Goal: Task Accomplishment & Management: Complete application form

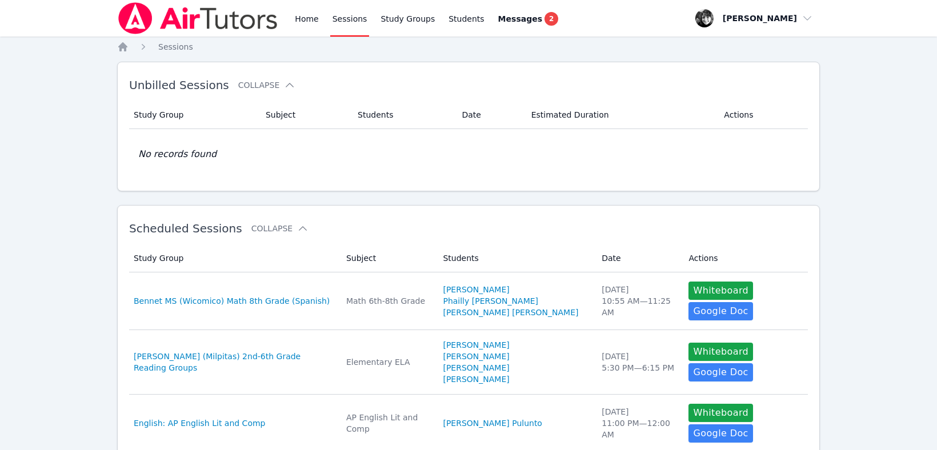
click at [351, 16] on link "Sessions" at bounding box center [349, 18] width 39 height 37
click at [301, 17] on link "Home" at bounding box center [307, 18] width 28 height 37
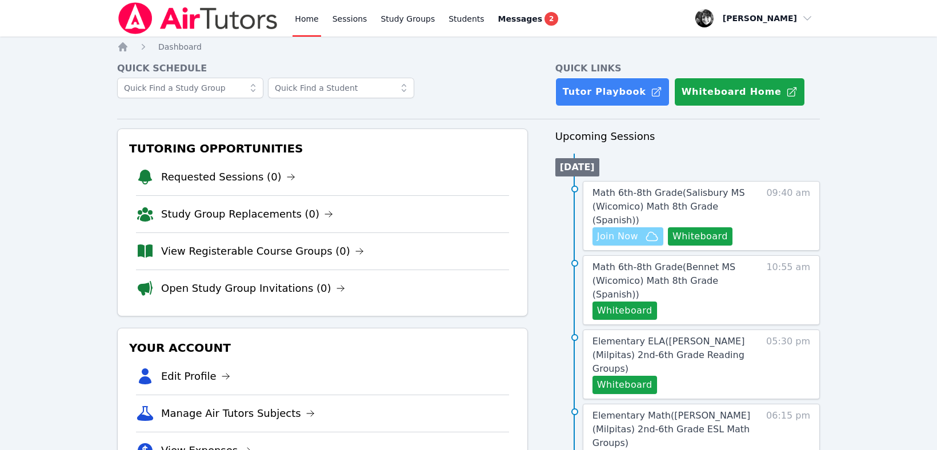
click at [633, 230] on span "Join Now" at bounding box center [617, 237] width 41 height 14
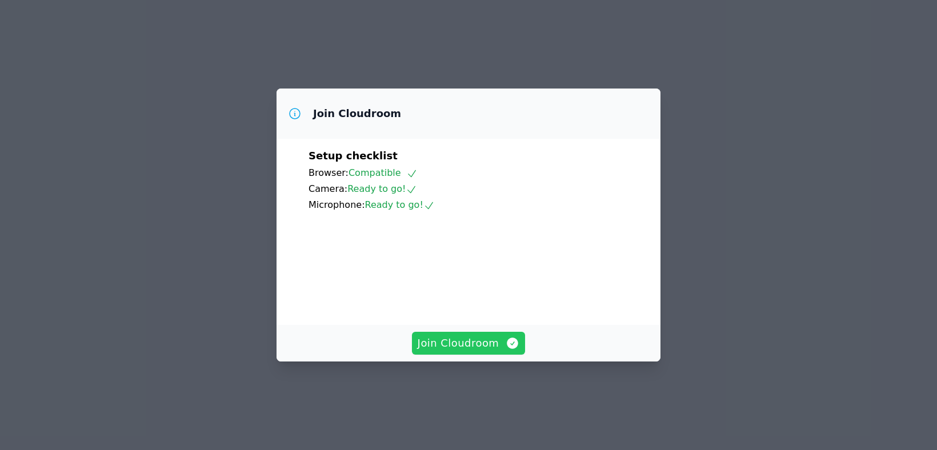
click at [474, 355] on button "Join Cloudroom" at bounding box center [469, 343] width 114 height 23
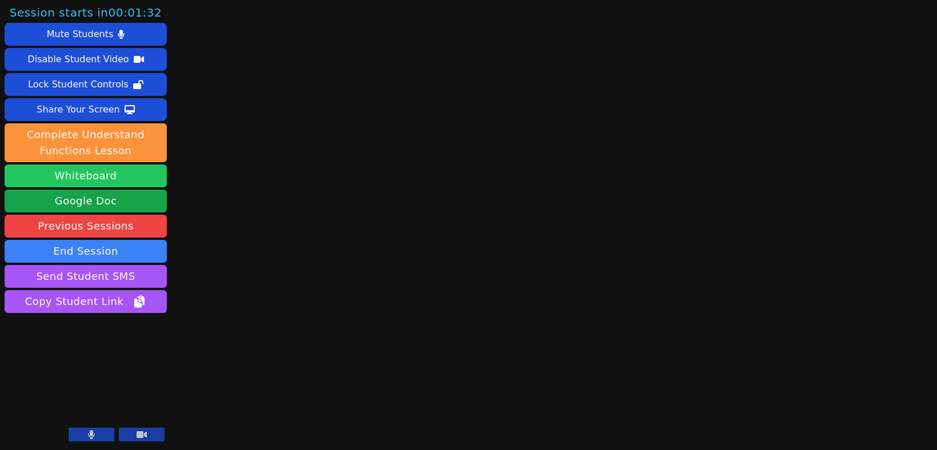
click at [98, 177] on button "Whiteboard" at bounding box center [86, 176] width 162 height 23
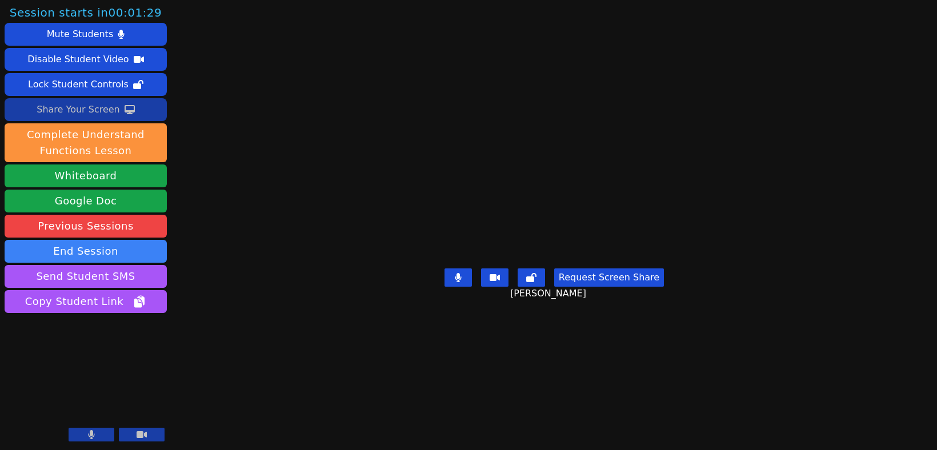
click at [99, 107] on div "Share Your Screen" at bounding box center [78, 110] width 83 height 18
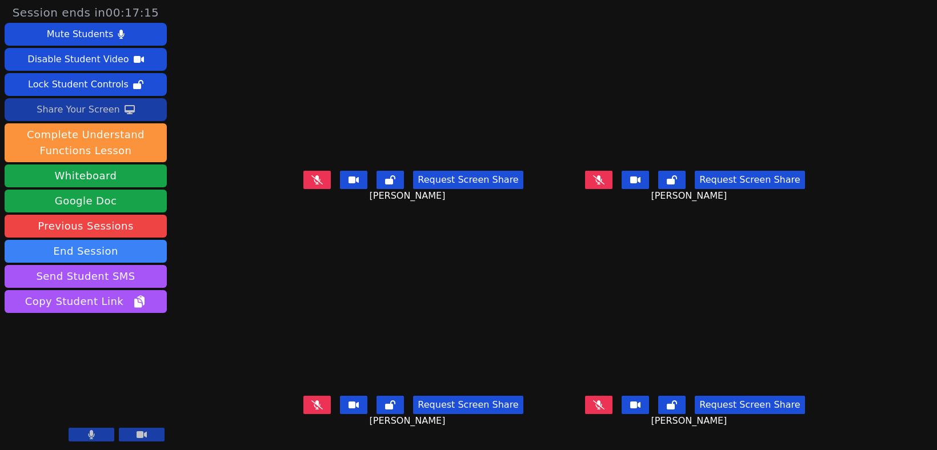
click at [74, 115] on div "Share Your Screen" at bounding box center [78, 110] width 83 height 18
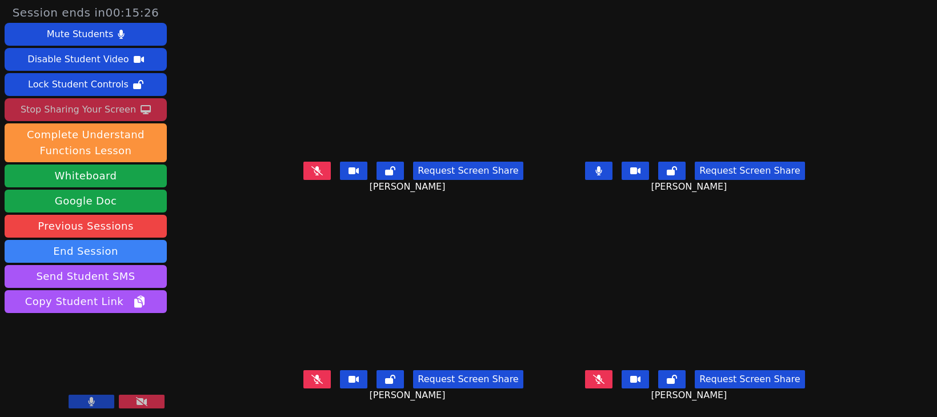
click at [95, 408] on button at bounding box center [92, 402] width 46 height 14
click at [84, 405] on button at bounding box center [92, 402] width 46 height 14
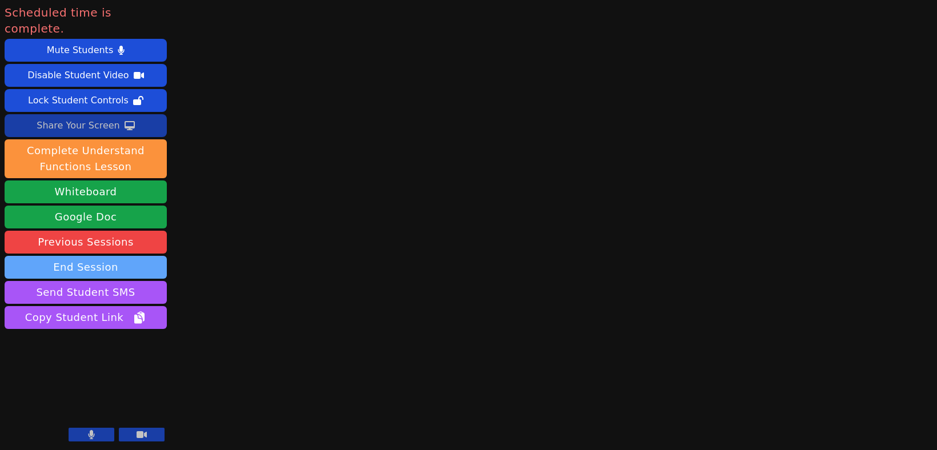
click at [73, 256] on button "End Session" at bounding box center [86, 267] width 162 height 23
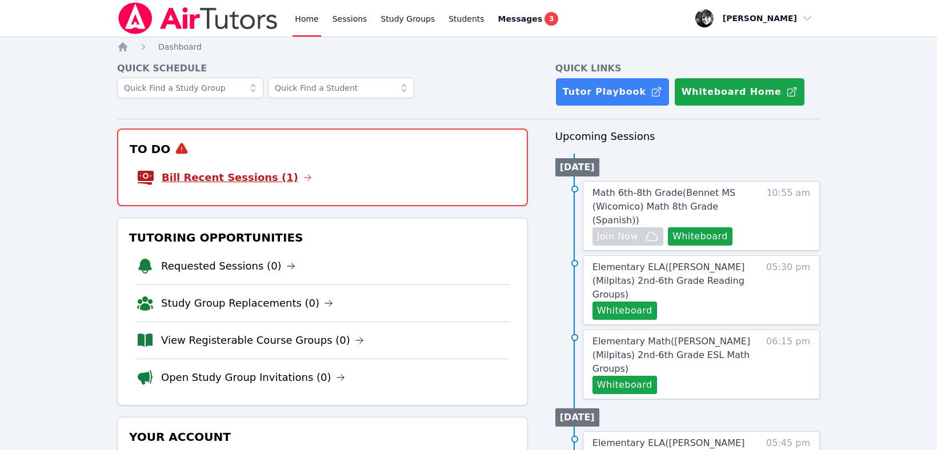
click at [244, 173] on link "Bill Recent Sessions (1)" at bounding box center [237, 178] width 150 height 16
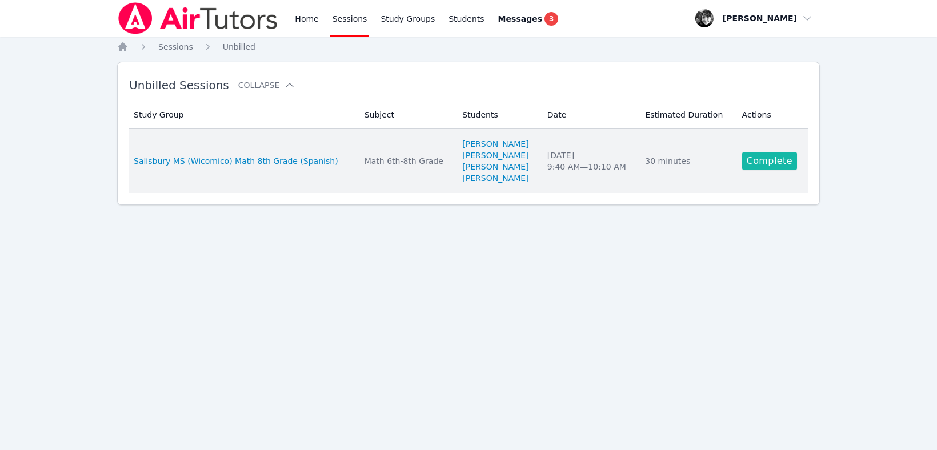
click at [777, 157] on link "Complete" at bounding box center [769, 161] width 55 height 18
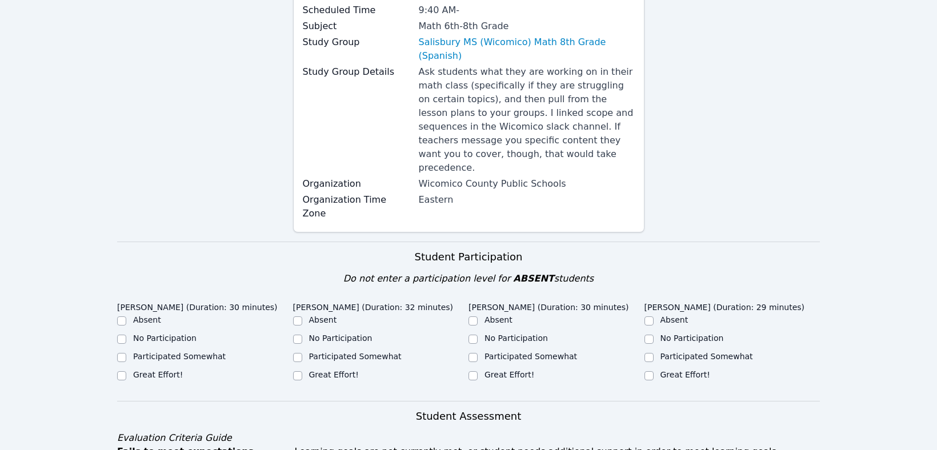
scroll to position [184, 0]
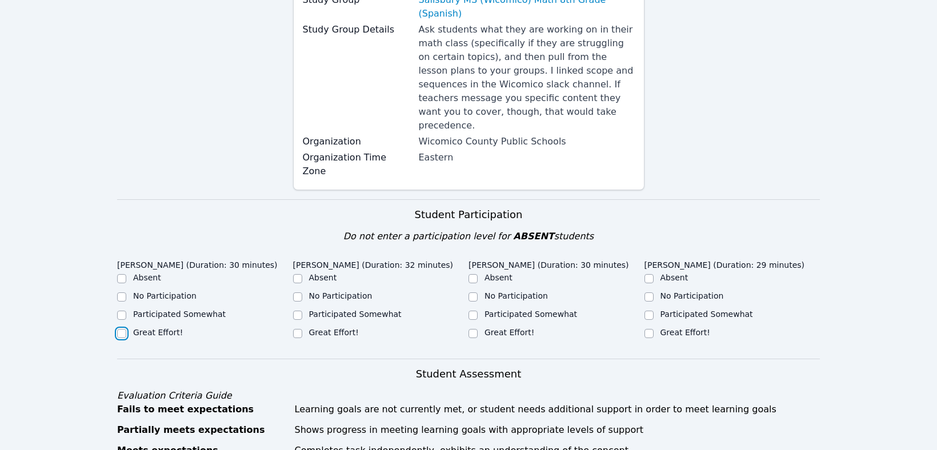
click at [122, 329] on input "Great Effort!" at bounding box center [121, 333] width 9 height 9
checkbox input "true"
click at [297, 329] on input "Great Effort!" at bounding box center [297, 333] width 9 height 9
checkbox input "true"
click at [474, 329] on input "Great Effort!" at bounding box center [473, 333] width 9 height 9
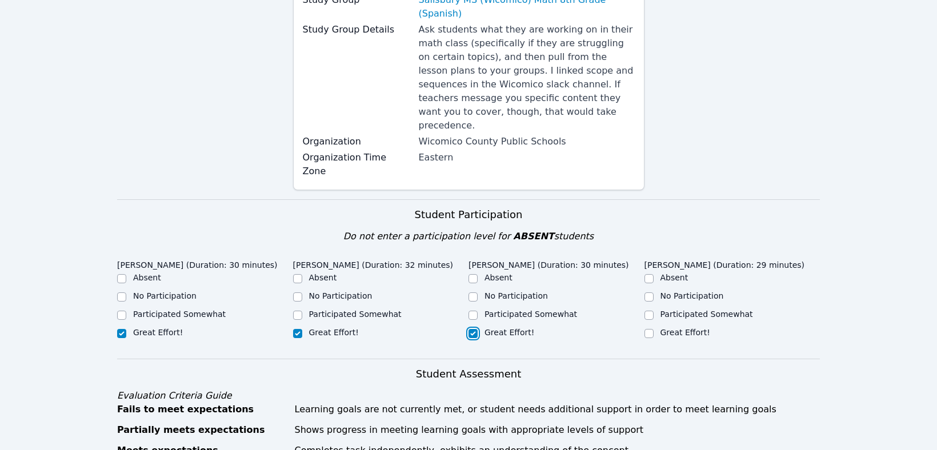
checkbox input "true"
click at [650, 329] on input "Great Effort!" at bounding box center [649, 333] width 9 height 9
checkbox input "true"
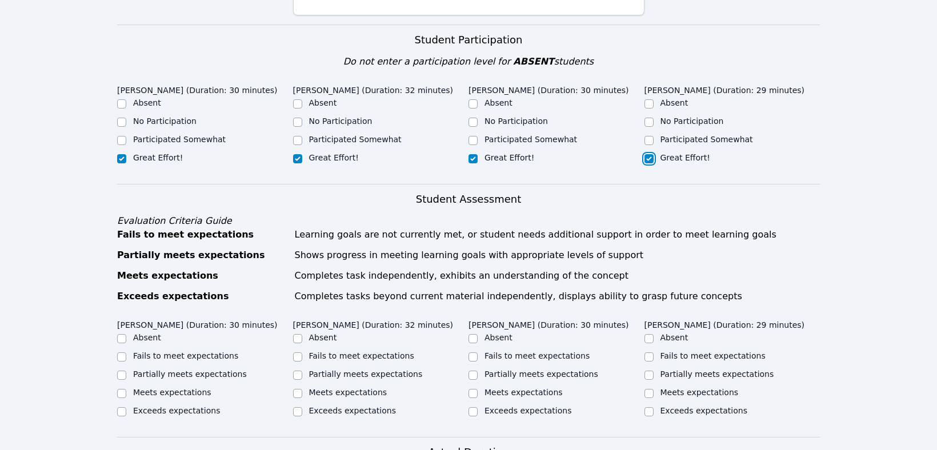
scroll to position [428, 0]
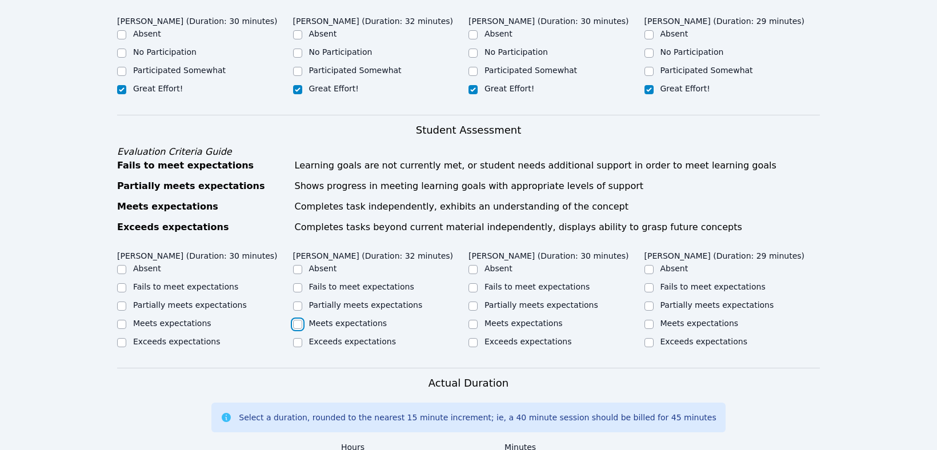
click at [299, 320] on input "Meets expectations" at bounding box center [297, 324] width 9 height 9
checkbox input "true"
click at [126, 320] on input "Meets expectations" at bounding box center [121, 324] width 9 height 9
checkbox input "true"
click at [475, 320] on input "Meets expectations" at bounding box center [473, 324] width 9 height 9
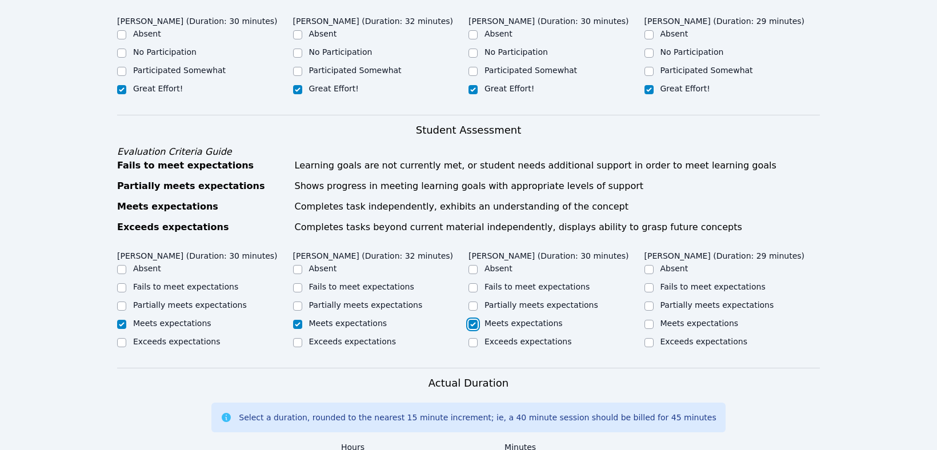
checkbox input "true"
click at [648, 320] on input "Meets expectations" at bounding box center [649, 324] width 9 height 9
checkbox input "true"
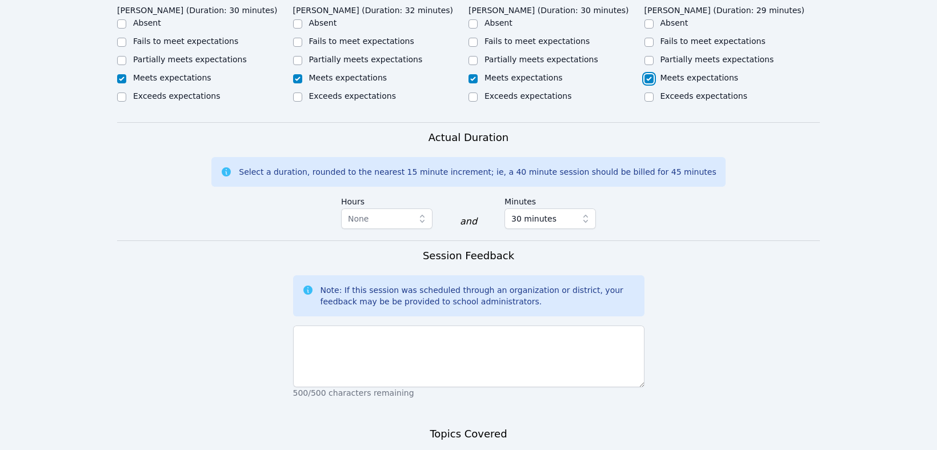
scroll to position [686, 0]
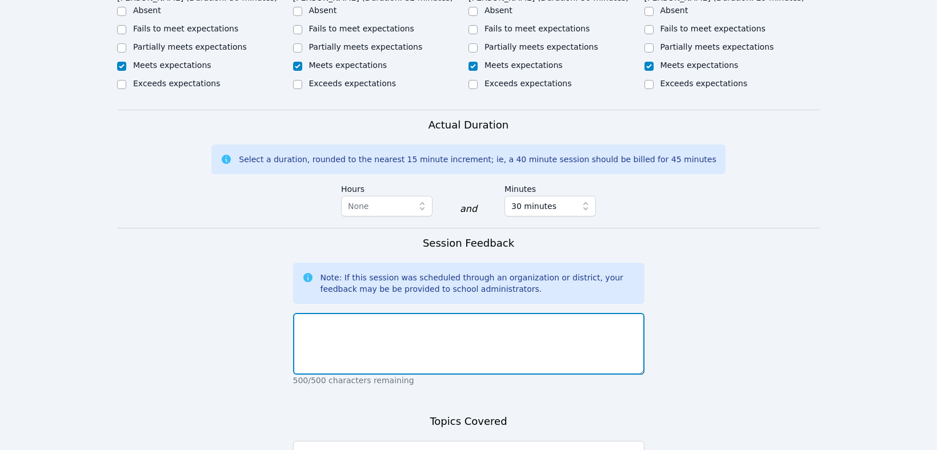
click at [401, 318] on textarea at bounding box center [469, 344] width 352 height 62
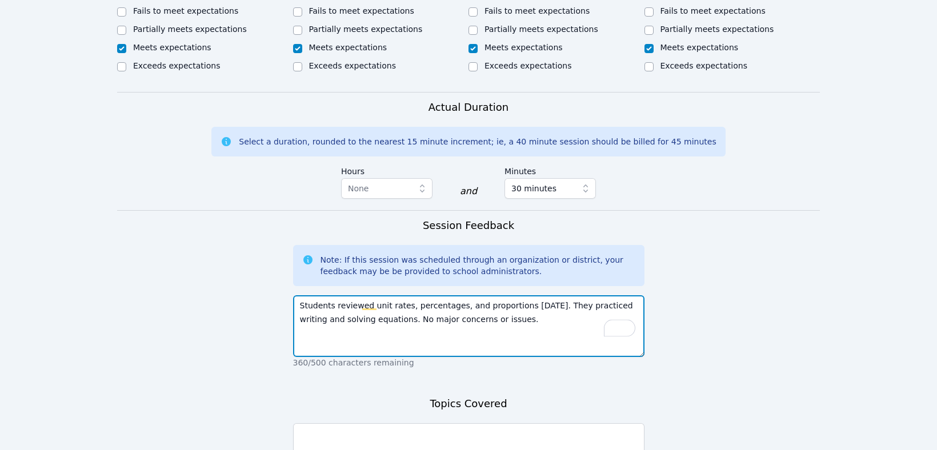
scroll to position [826, 0]
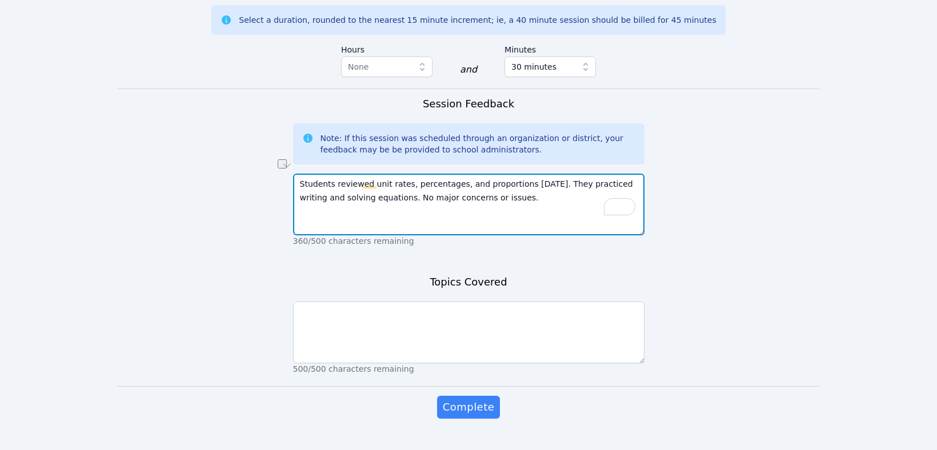
drag, startPoint x: 507, startPoint y: 171, endPoint x: 369, endPoint y: 171, distance: 138.3
click at [369, 174] on textarea "Students reviewed unit rates, percentages, and proportions today. They practice…" at bounding box center [469, 205] width 352 height 62
type textarea "Students reviewed unit rates, percentages, and proportions today. They practice…"
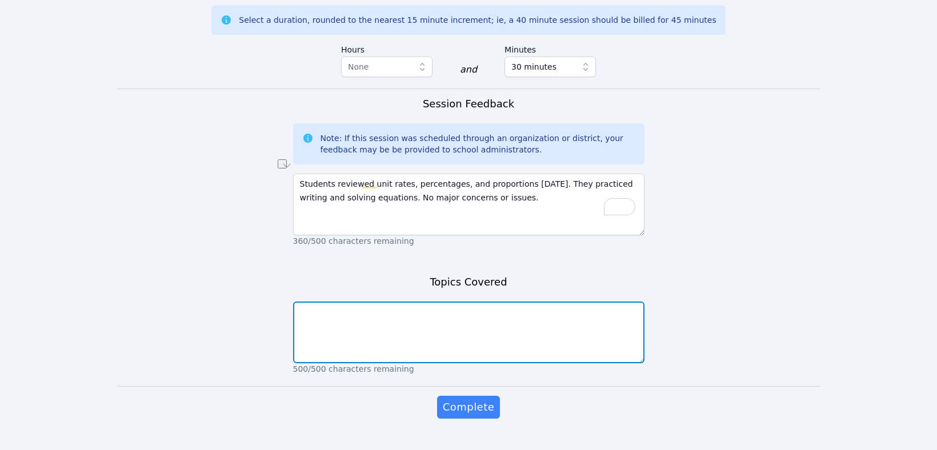
click at [314, 302] on textarea at bounding box center [469, 333] width 352 height 62
paste textarea "unit rates, percentages, and proportions"
type textarea "unit rates, percentages, and proportions"
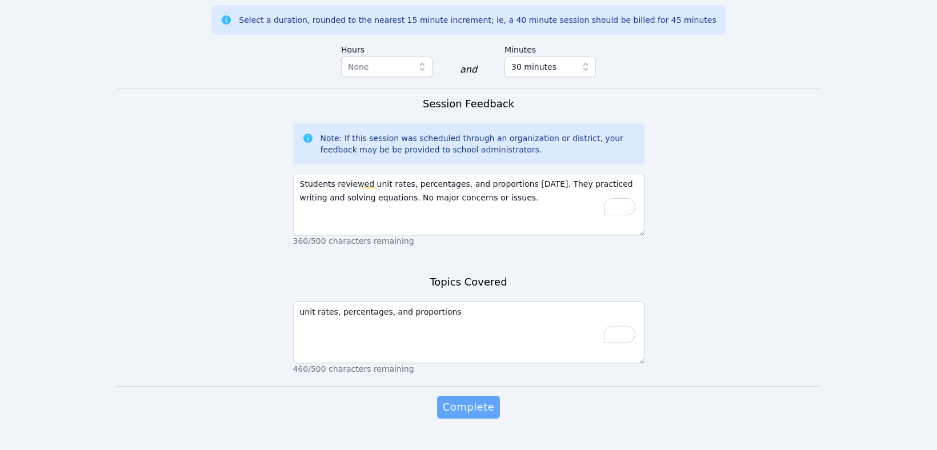
click at [480, 400] on span "Complete" at bounding box center [468, 408] width 51 height 16
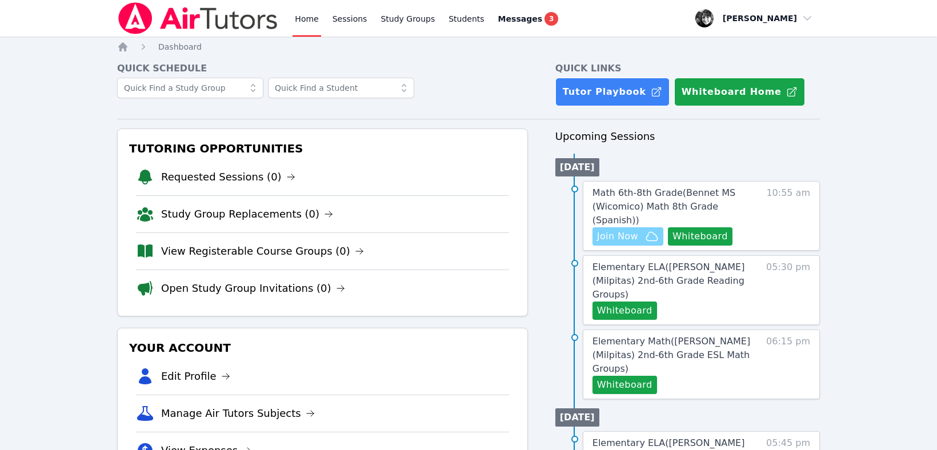
click at [632, 230] on span "Join Now" at bounding box center [617, 237] width 41 height 14
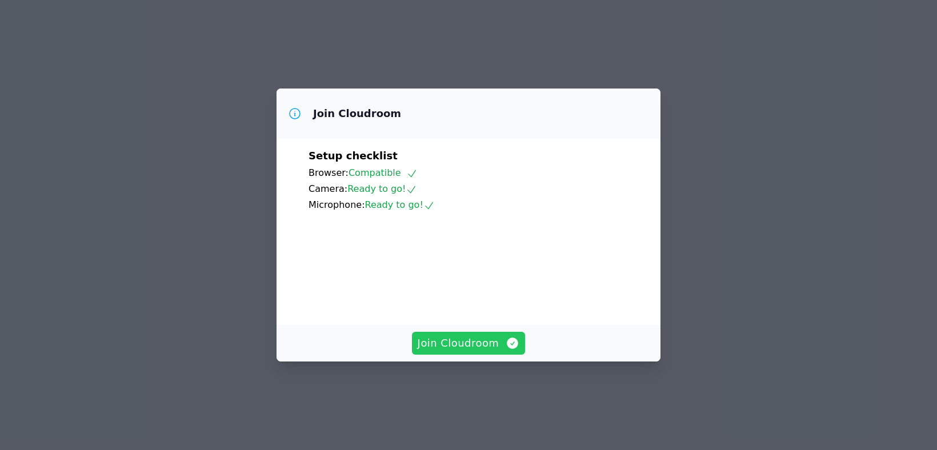
click at [476, 352] on span "Join Cloudroom" at bounding box center [469, 343] width 102 height 16
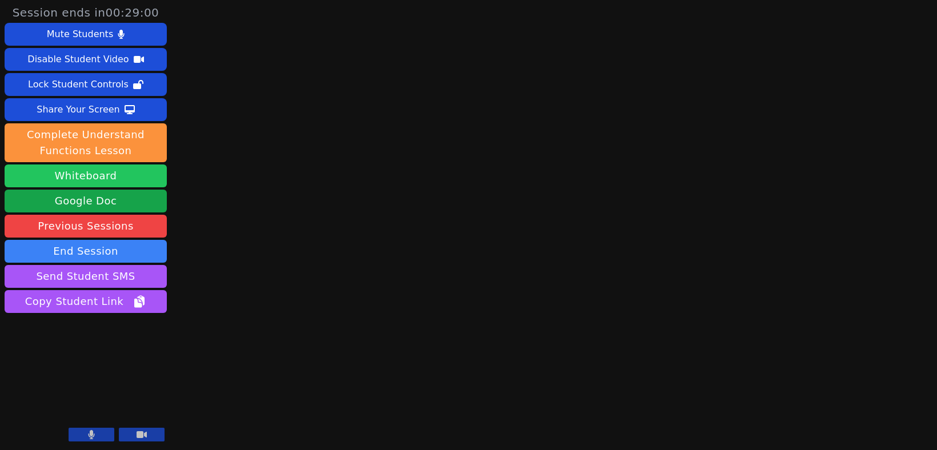
click at [90, 171] on button "Whiteboard" at bounding box center [86, 176] width 162 height 23
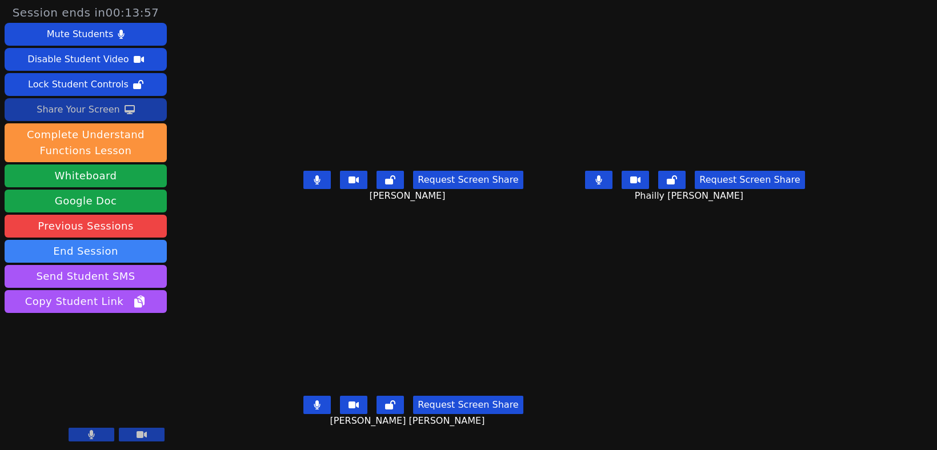
click at [82, 109] on div "Share Your Screen" at bounding box center [78, 110] width 83 height 18
click at [82, 113] on div "Share Your Screen" at bounding box center [78, 110] width 83 height 18
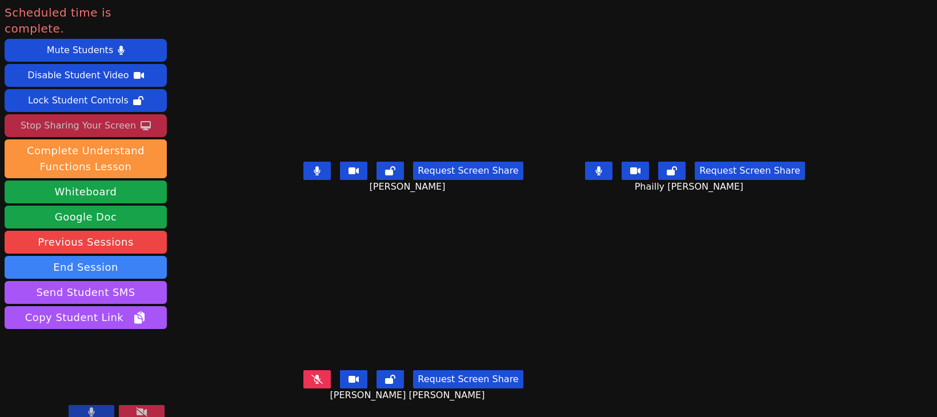
click at [138, 408] on icon at bounding box center [141, 412] width 11 height 9
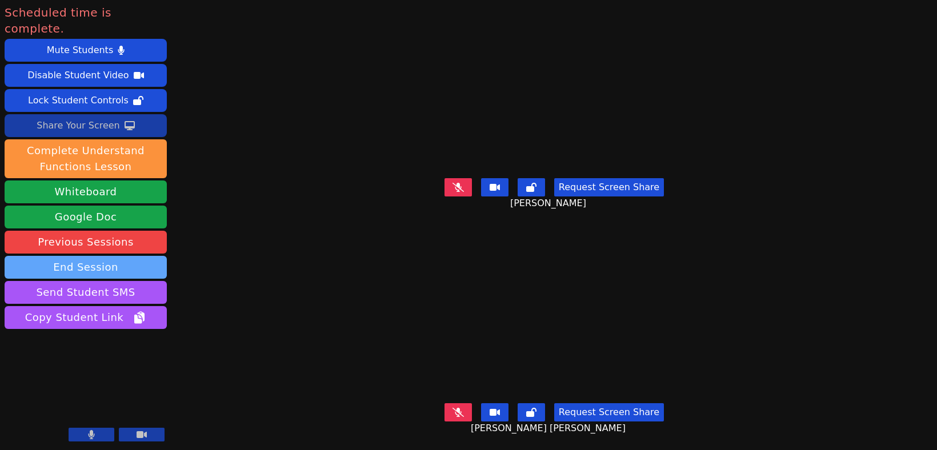
click at [104, 256] on button "End Session" at bounding box center [86, 267] width 162 height 23
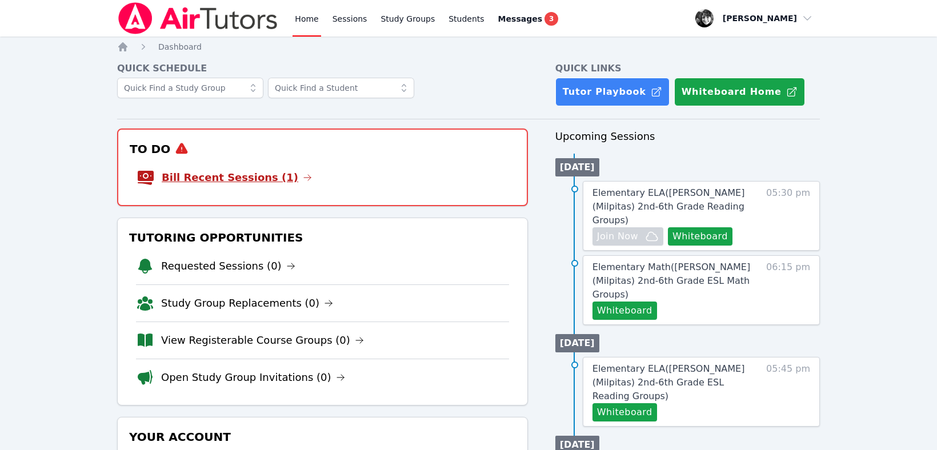
click at [234, 174] on link "Bill Recent Sessions (1)" at bounding box center [237, 178] width 150 height 16
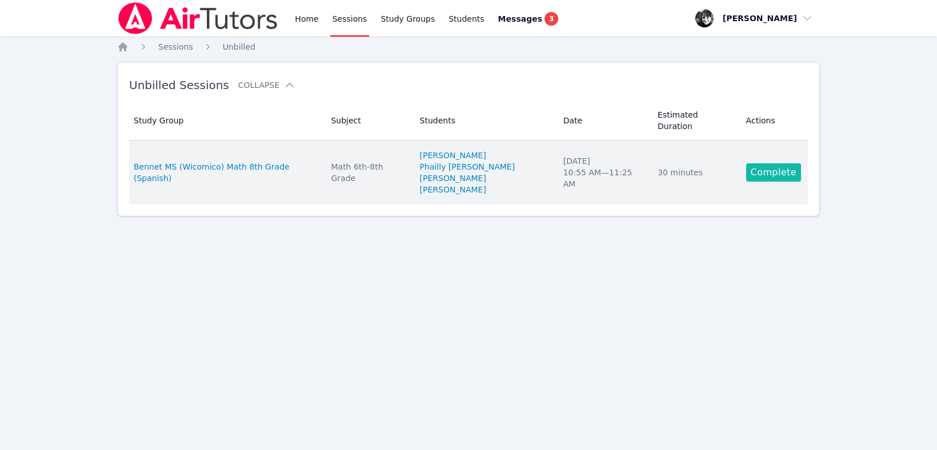
click at [770, 163] on link "Complete" at bounding box center [773, 172] width 55 height 18
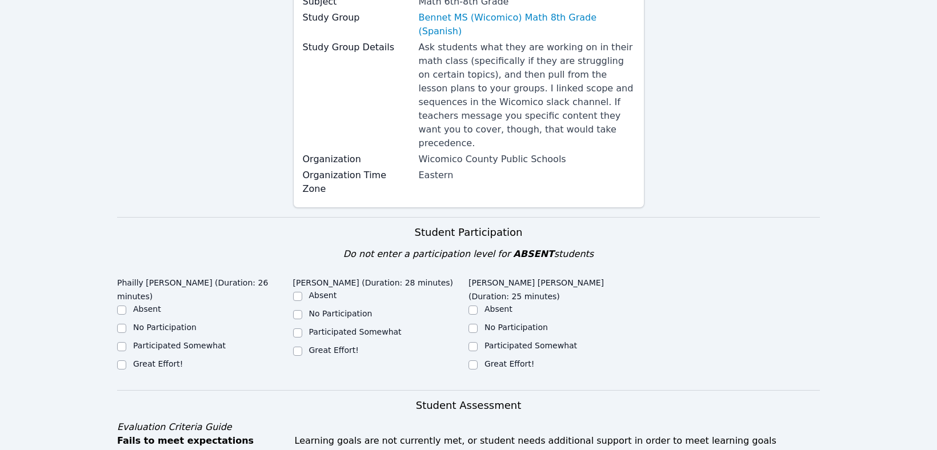
scroll to position [169, 0]
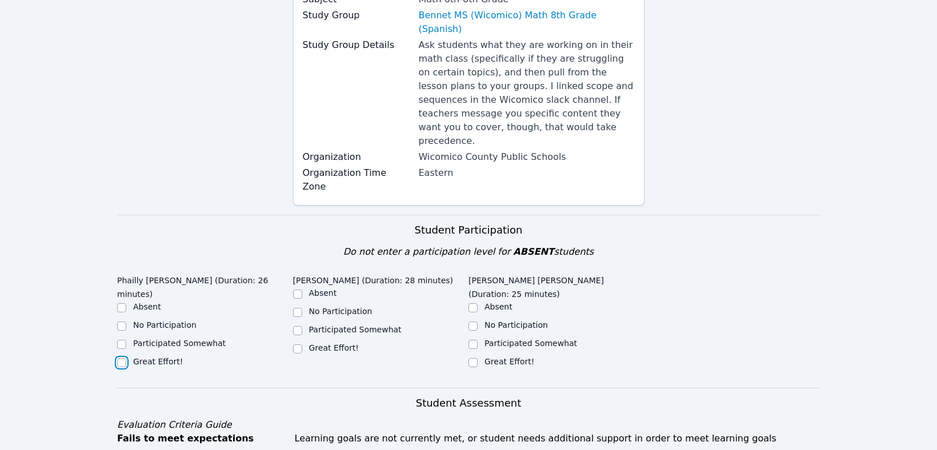
click at [118, 358] on input "Great Effort!" at bounding box center [121, 362] width 9 height 9
checkbox input "true"
click at [298, 345] on input "Great Effort!" at bounding box center [297, 349] width 9 height 9
checkbox input "true"
click at [477, 358] on input "Great Effort!" at bounding box center [473, 362] width 9 height 9
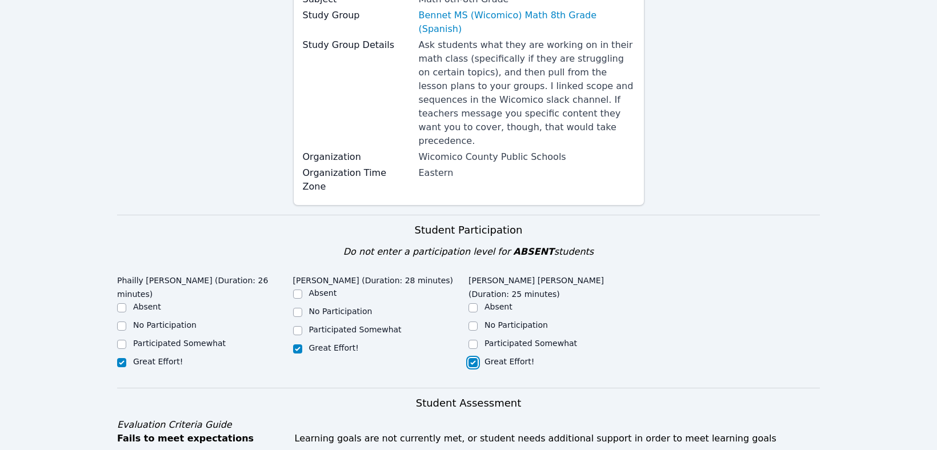
checkbox input "true"
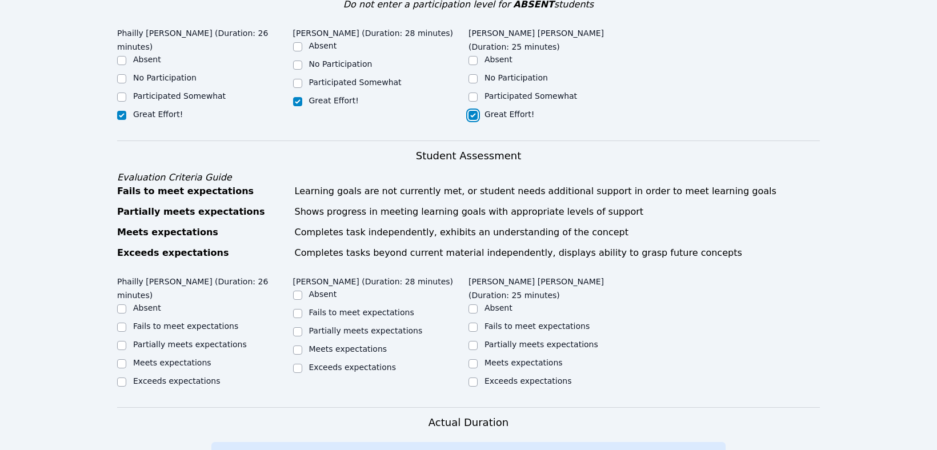
scroll to position [422, 0]
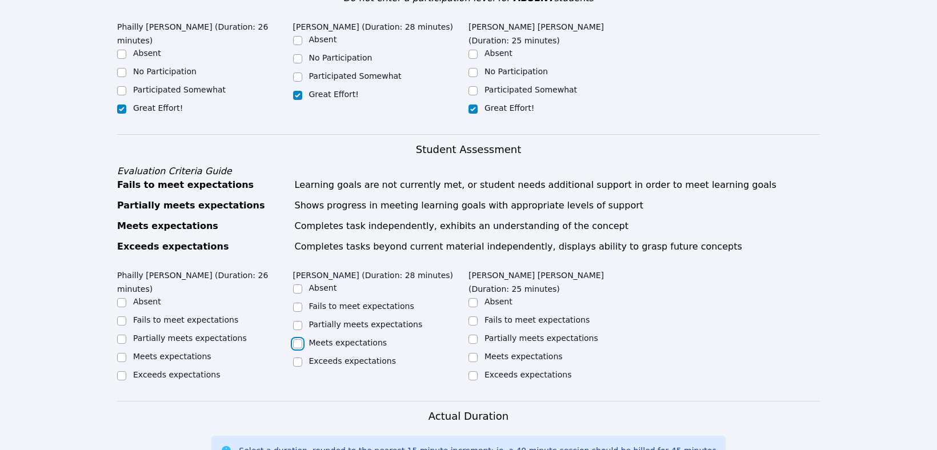
click at [295, 340] on input "Meets expectations" at bounding box center [297, 344] width 9 height 9
checkbox input "true"
click at [120, 353] on input "Meets expectations" at bounding box center [121, 357] width 9 height 9
checkbox input "true"
click at [477, 353] on input "Meets expectations" at bounding box center [473, 357] width 9 height 9
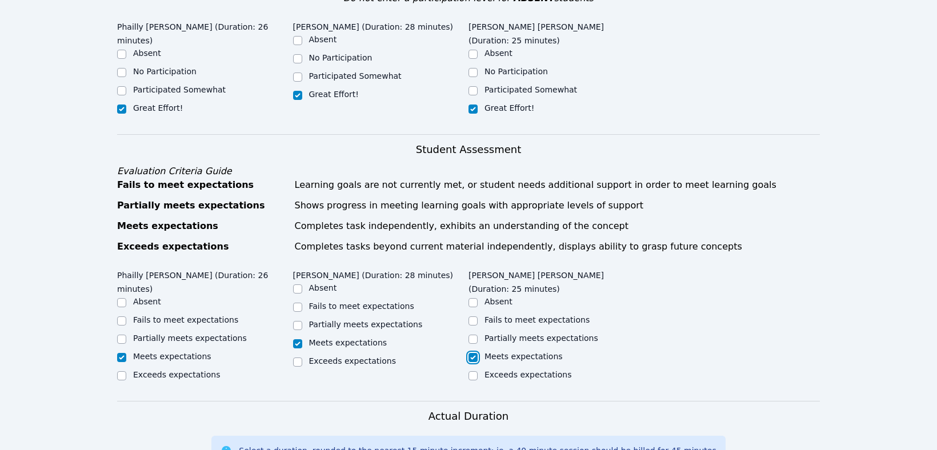
checkbox input "true"
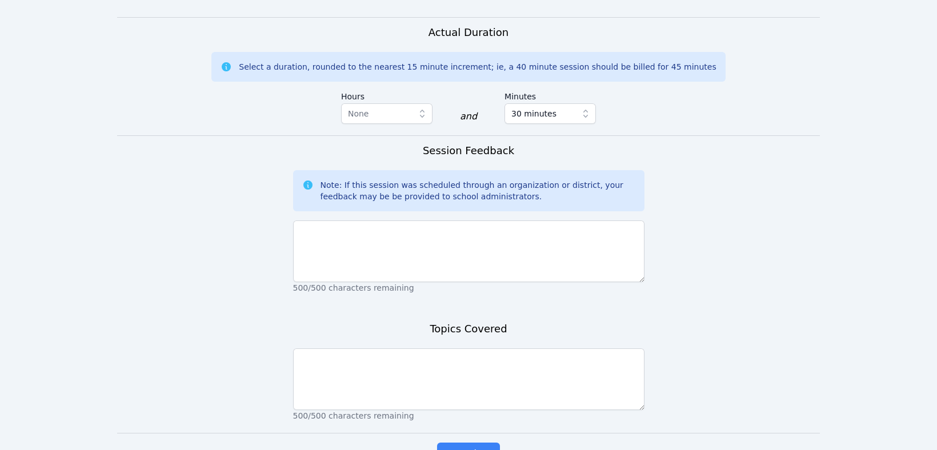
scroll to position [806, 0]
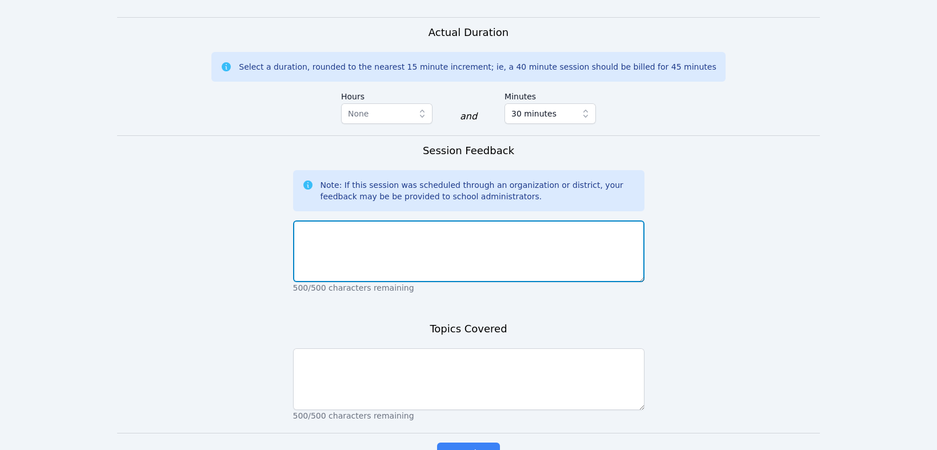
click at [398, 221] on textarea at bounding box center [469, 252] width 352 height 62
click at [372, 221] on textarea "Students shared they are working on dilations in class and that their quiz [DAT…" at bounding box center [469, 252] width 352 height 62
click at [619, 221] on textarea "Students shared that they are working on dilations in class and that their quiz…" at bounding box center [469, 252] width 352 height 62
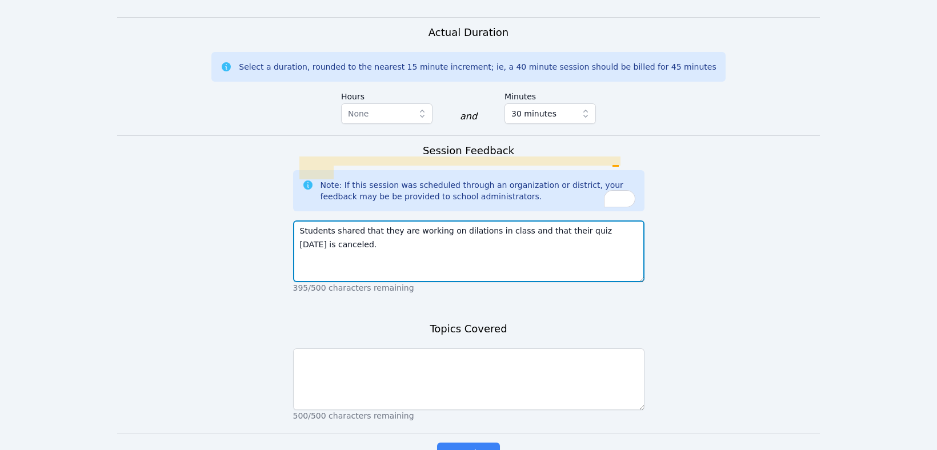
click at [616, 221] on textarea "Students shared that they are working on dilations in class and that their quiz…" at bounding box center [469, 252] width 352 height 62
click at [617, 221] on textarea "Students shared that they are working on dilations in class and that their quiz…" at bounding box center [469, 252] width 352 height 62
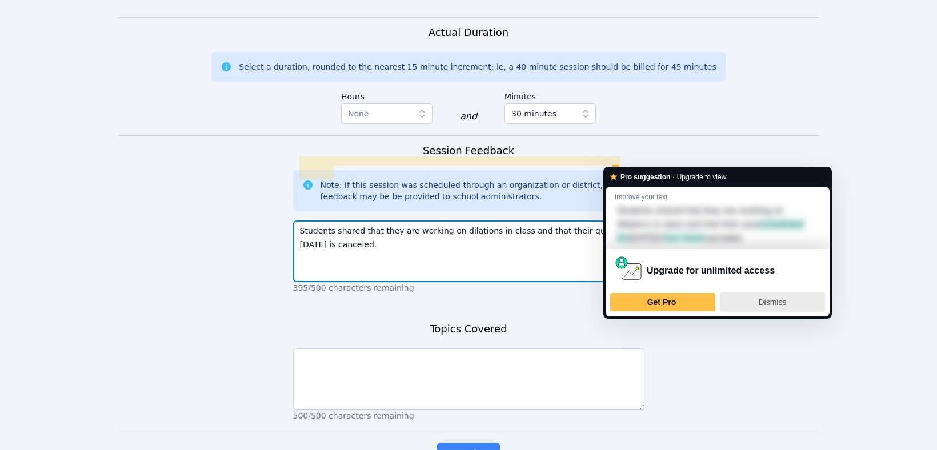
click at [778, 307] on span "Dismiss" at bounding box center [772, 302] width 28 height 9
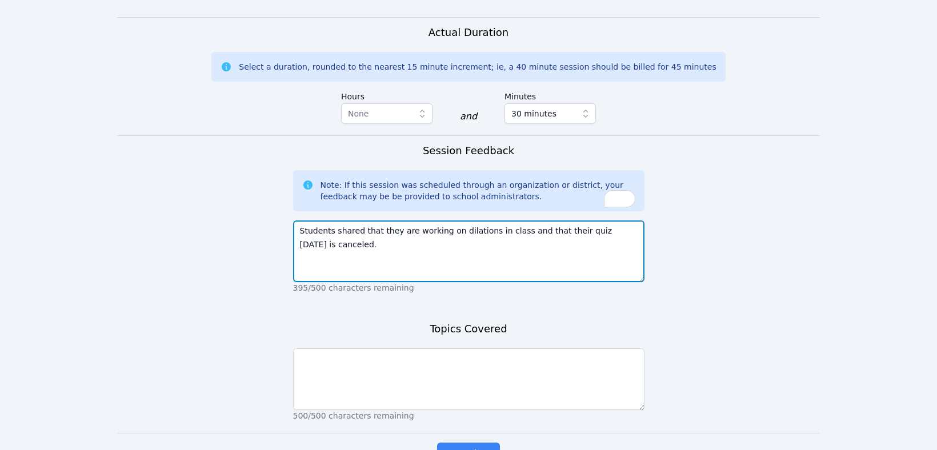
click at [368, 221] on textarea "Students shared that they are working on dilations in class and that their quiz…" at bounding box center [469, 252] width 352 height 62
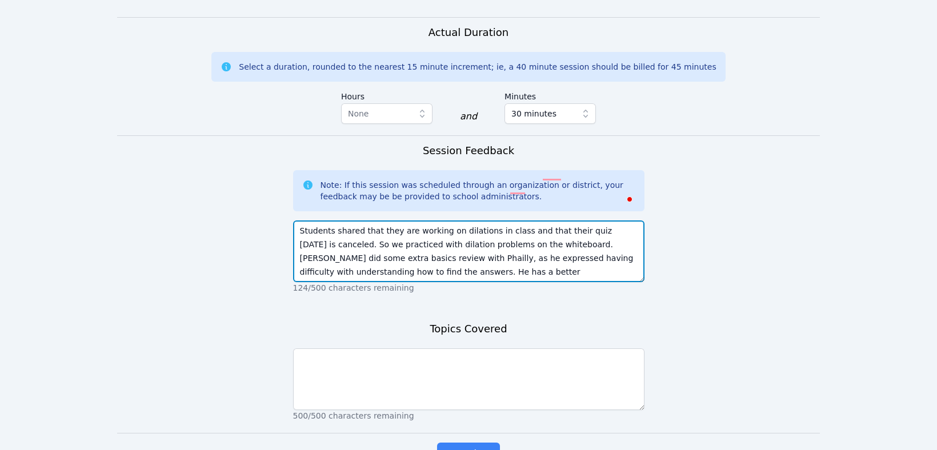
scroll to position [8, 0]
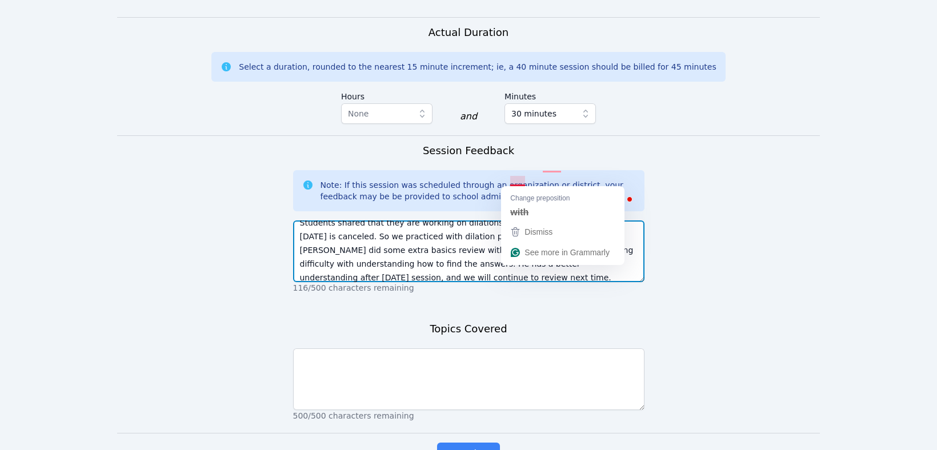
click at [518, 221] on textarea "Students shared that they are working on dilations in class and that their quiz…" at bounding box center [469, 252] width 352 height 62
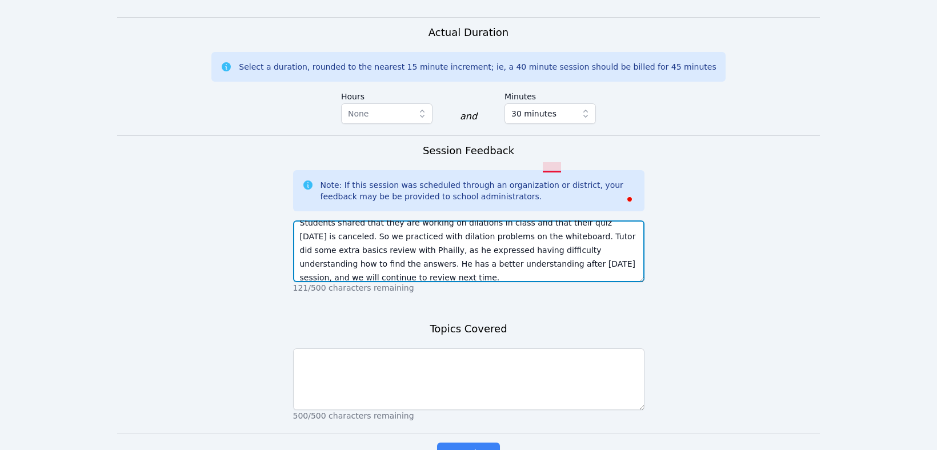
click at [560, 221] on textarea "Students shared that they are working on dilations in class and that their quiz…" at bounding box center [469, 252] width 352 height 62
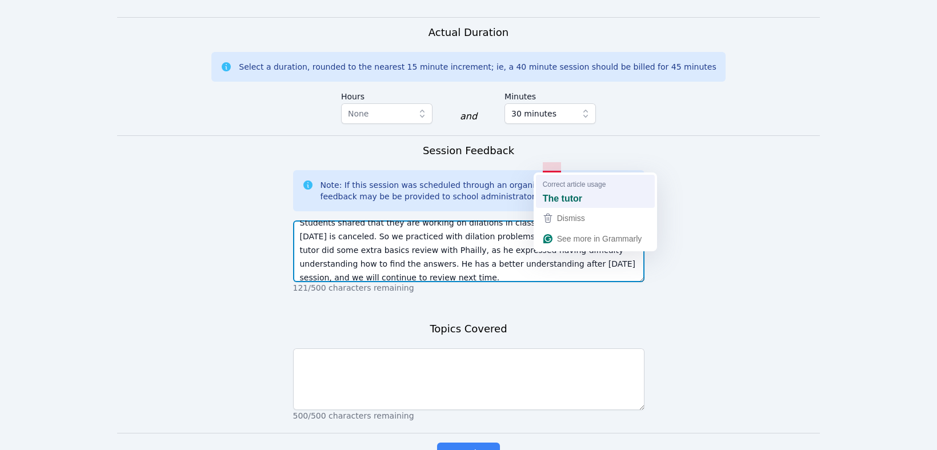
scroll to position [0, 0]
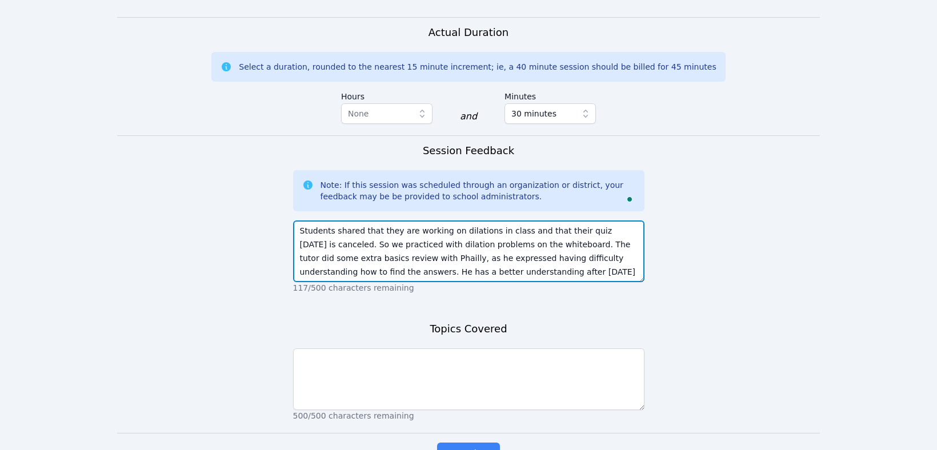
type textarea "Students shared that they are working on dilations in class and that their quiz…"
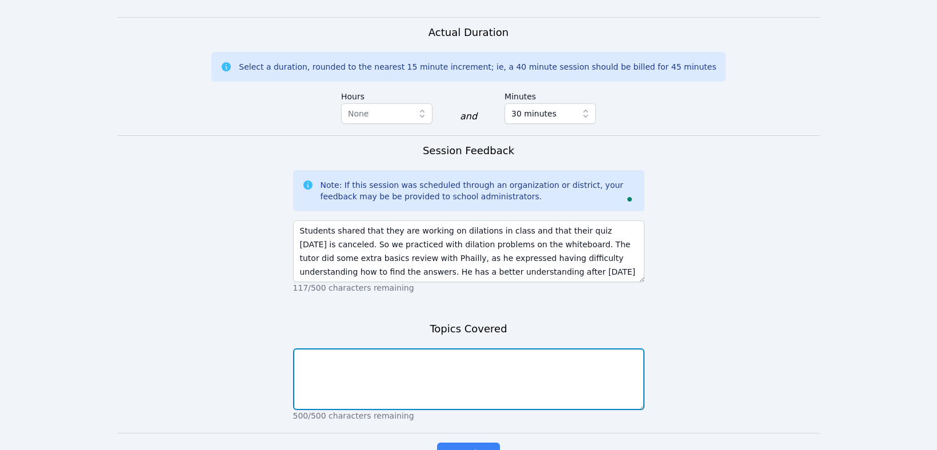
click at [366, 349] on textarea at bounding box center [469, 380] width 352 height 62
type textarea "Dilations"
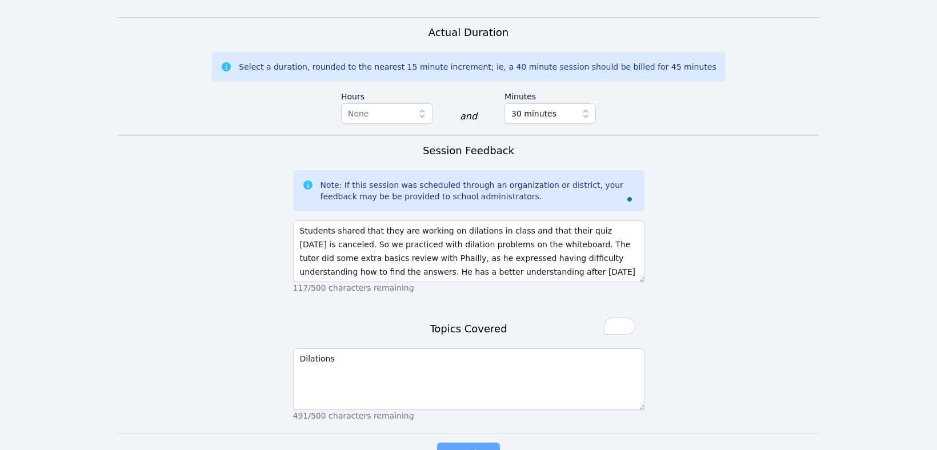
click at [469, 446] on span "Complete" at bounding box center [468, 454] width 51 height 16
